Goal: Task Accomplishment & Management: Use online tool/utility

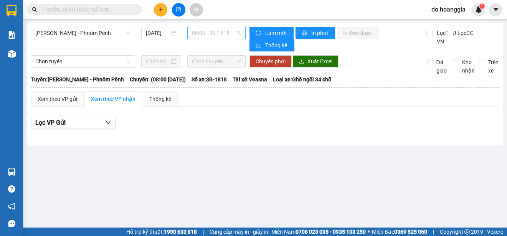
click at [215, 31] on span "08:00 - 3B-1818" at bounding box center [216, 33] width 49 height 12
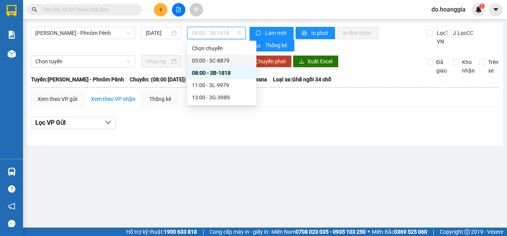
click at [227, 59] on div "05:00 - 3C-8879" at bounding box center [222, 60] width 60 height 8
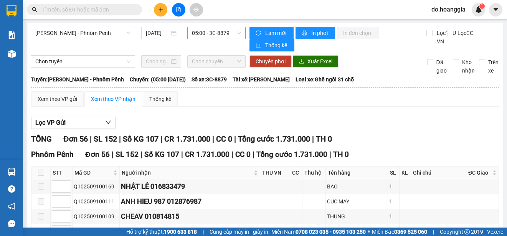
click at [212, 33] on span "05:00 - 3C-8879" at bounding box center [216, 33] width 49 height 12
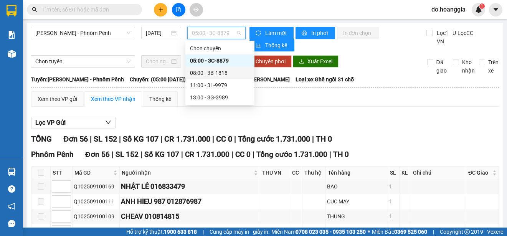
click at [222, 75] on div "08:00 - 3B-1818" at bounding box center [220, 73] width 60 height 8
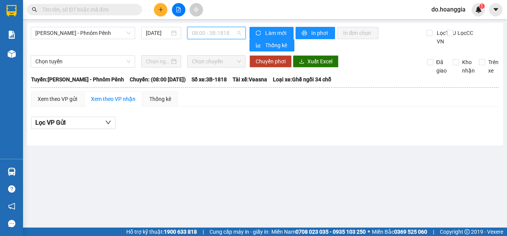
click at [232, 33] on span "08:00 - 3B-1818" at bounding box center [216, 33] width 49 height 12
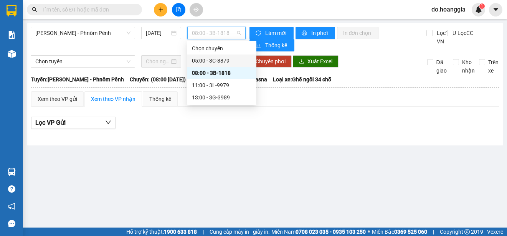
click at [229, 59] on div "05:00 - 3C-8879" at bounding box center [222, 60] width 60 height 8
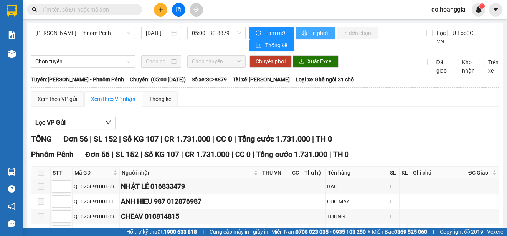
click at [314, 33] on span "In phơi" at bounding box center [321, 33] width 18 height 8
click at [216, 32] on span "05:00 - 3C-8879" at bounding box center [216, 33] width 49 height 12
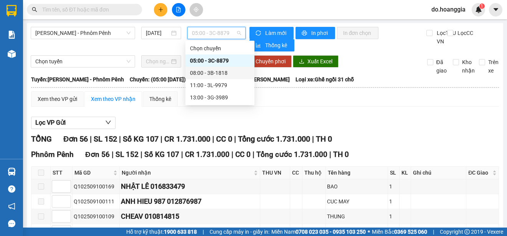
click at [217, 75] on div "08:00 - 3B-1818" at bounding box center [220, 73] width 60 height 8
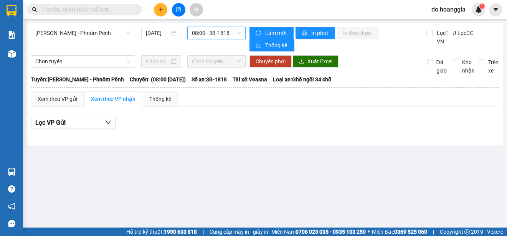
click at [220, 35] on span "08:00 - 3B-1818" at bounding box center [216, 33] width 49 height 12
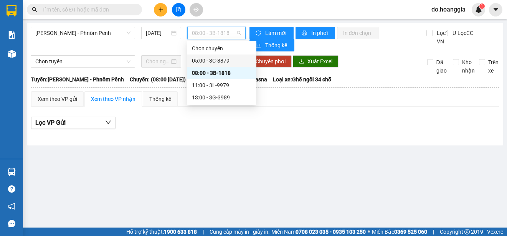
click at [230, 60] on div "05:00 - 3C-8879" at bounding box center [222, 60] width 60 height 8
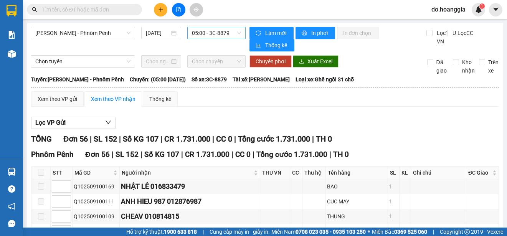
click at [223, 33] on span "05:00 - 3C-8879" at bounding box center [216, 33] width 49 height 12
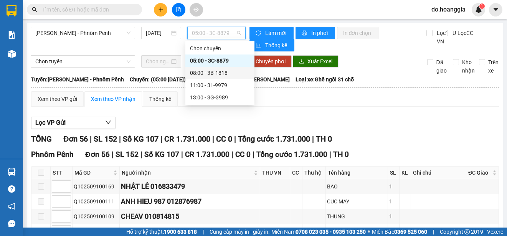
click at [226, 73] on div "08:00 - 3B-1818" at bounding box center [220, 73] width 60 height 8
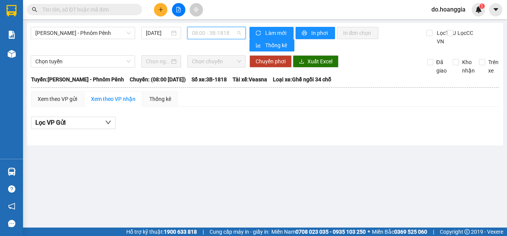
click at [219, 28] on span "08:00 - 3B-1818" at bounding box center [216, 33] width 49 height 12
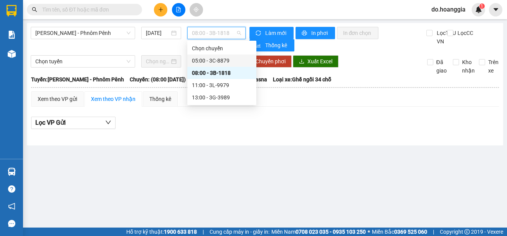
click at [229, 58] on div "05:00 - 3C-8879" at bounding box center [222, 60] width 60 height 8
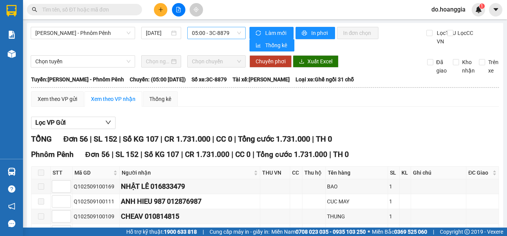
click at [222, 33] on span "05:00 - 3C-8879" at bounding box center [216, 33] width 49 height 12
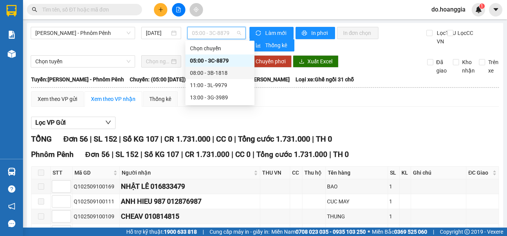
click at [223, 70] on div "08:00 - 3B-1818" at bounding box center [220, 73] width 60 height 8
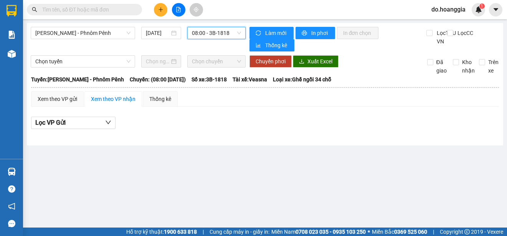
click at [215, 35] on span "08:00 - 3B-1818" at bounding box center [216, 33] width 49 height 12
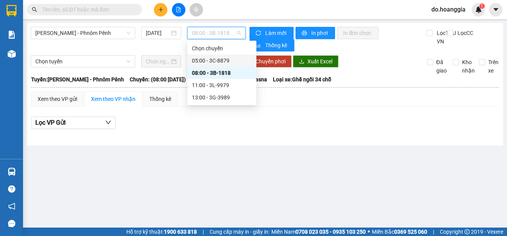
click at [229, 57] on div "05:00 - 3C-8879" at bounding box center [222, 60] width 60 height 8
